Goal: Use online tool/utility: Utilize a website feature to perform a specific function

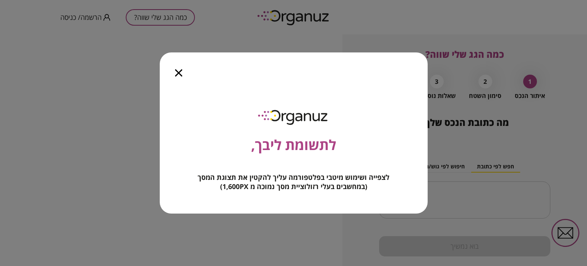
click at [179, 73] on icon "button" at bounding box center [178, 72] width 7 height 7
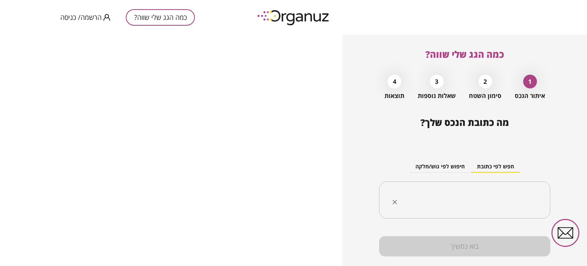
click at [495, 203] on input "text" at bounding box center [467, 199] width 147 height 19
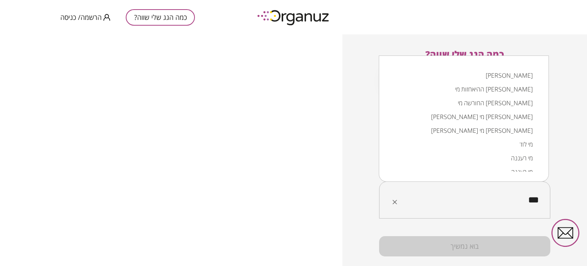
click at [523, 76] on li "[PERSON_NAME]" at bounding box center [464, 75] width 150 height 14
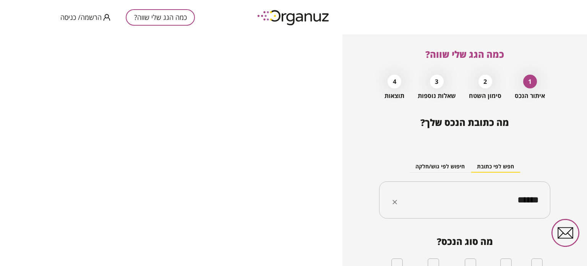
type input "******"
click at [565, 146] on div "כמה הגג שלי שווה? 1 איתור הנכס 2 סימון השטח 3 שאלות נוספות 4 תוצאות מה כתובת הנ…" at bounding box center [464, 149] width 245 height 231
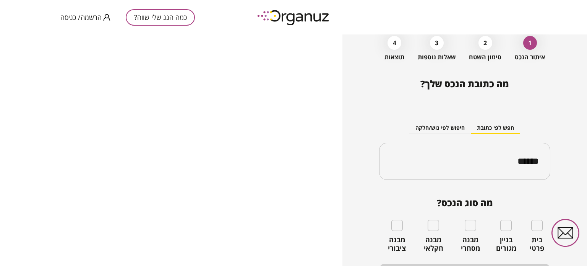
scroll to position [76, 0]
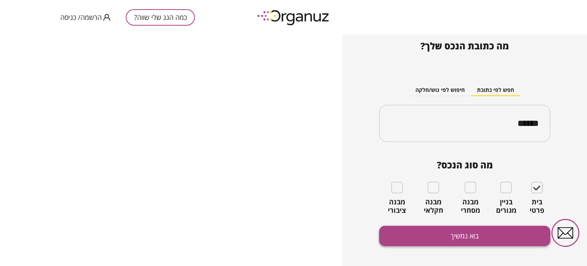
click at [484, 235] on button "בוא נמשיך" at bounding box center [464, 236] width 171 height 20
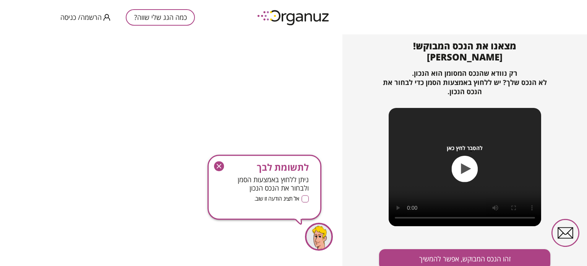
scroll to position [83, 0]
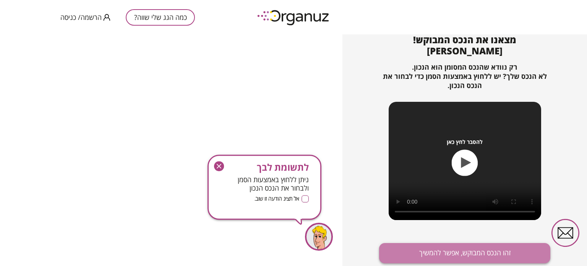
click at [482, 252] on button "זהו הנכס המבוקש, אפשר להמשיך" at bounding box center [464, 253] width 171 height 20
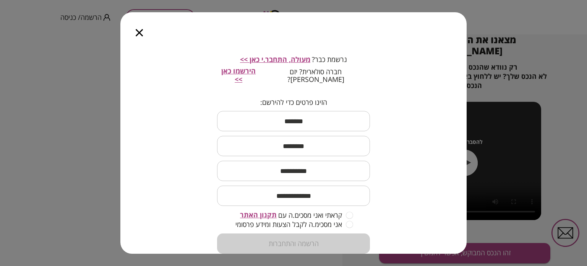
scroll to position [64, 0]
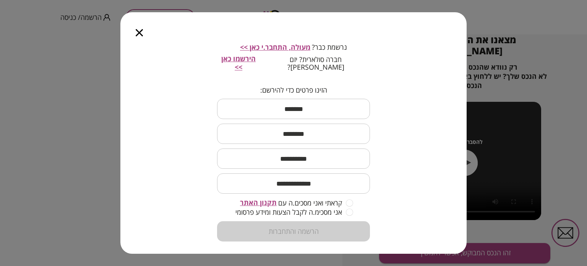
click at [138, 31] on icon "button" at bounding box center [139, 32] width 7 height 7
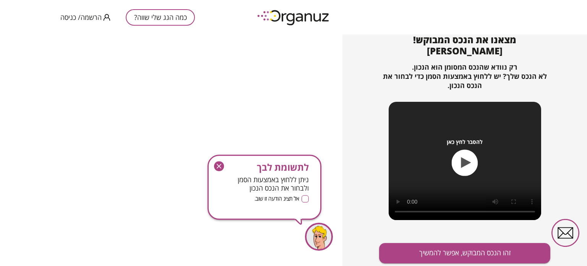
click at [463, 161] on icon "button" at bounding box center [466, 162] width 10 height 11
